Goal: Transaction & Acquisition: Purchase product/service

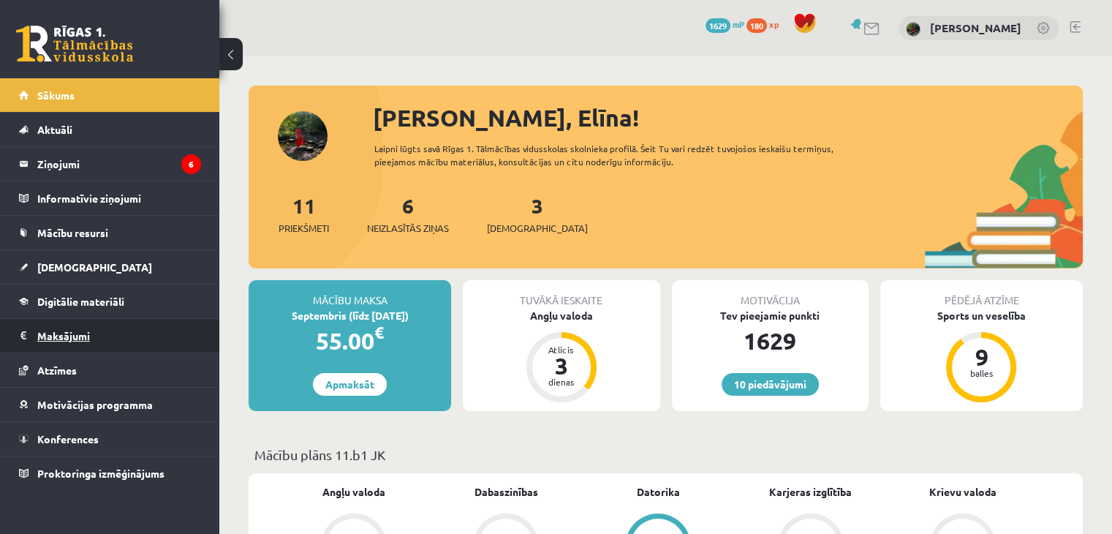
click at [42, 340] on legend "Maksājumi 0" at bounding box center [119, 336] width 164 height 34
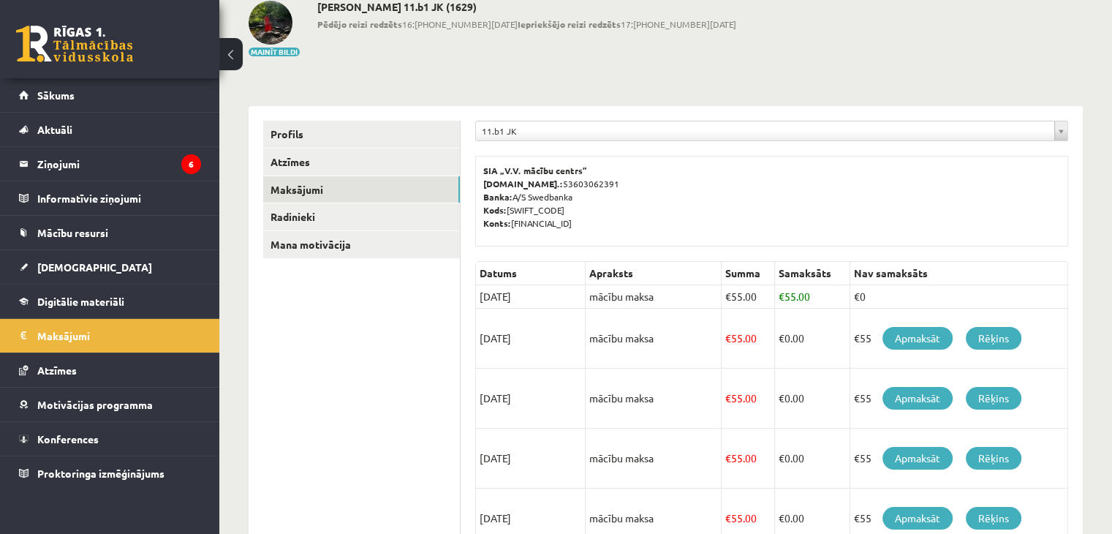
scroll to position [86, 0]
click at [903, 326] on link "Apmaksāt" at bounding box center [917, 337] width 70 height 23
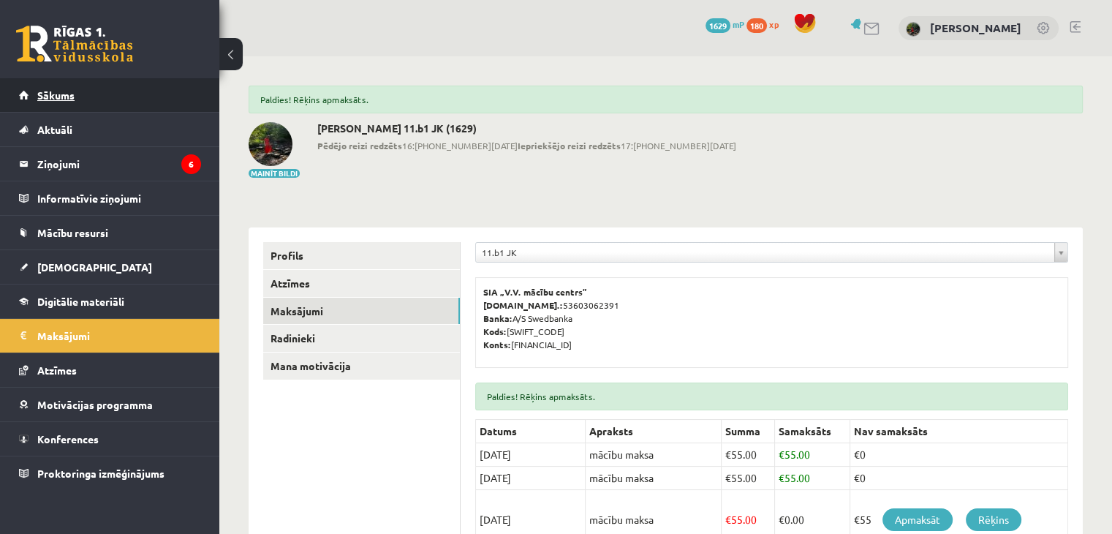
click at [107, 88] on link "Sākums" at bounding box center [110, 95] width 182 height 34
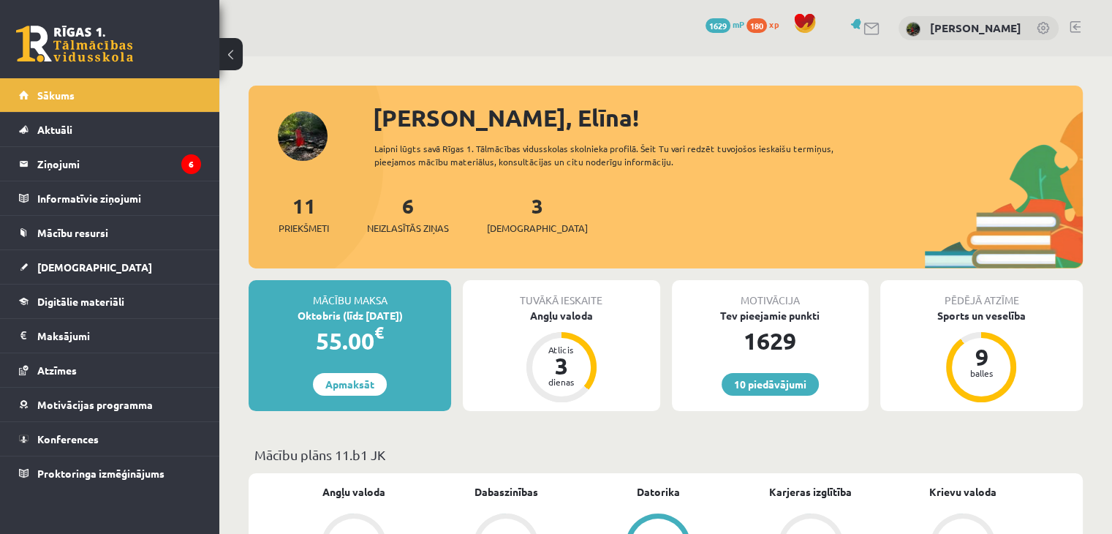
click at [1073, 21] on link at bounding box center [1074, 27] width 11 height 12
